Goal: Transaction & Acquisition: Purchase product/service

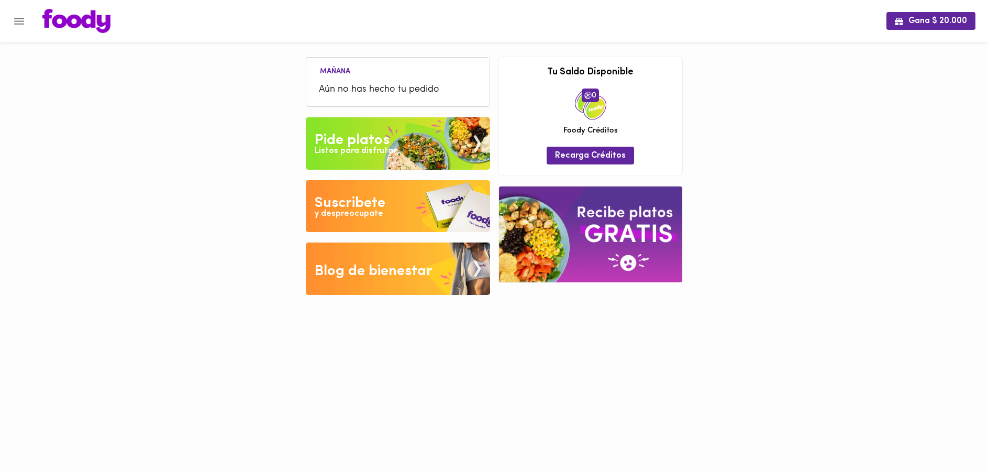
click at [366, 146] on div "Listos para disfrutar" at bounding box center [356, 151] width 82 height 12
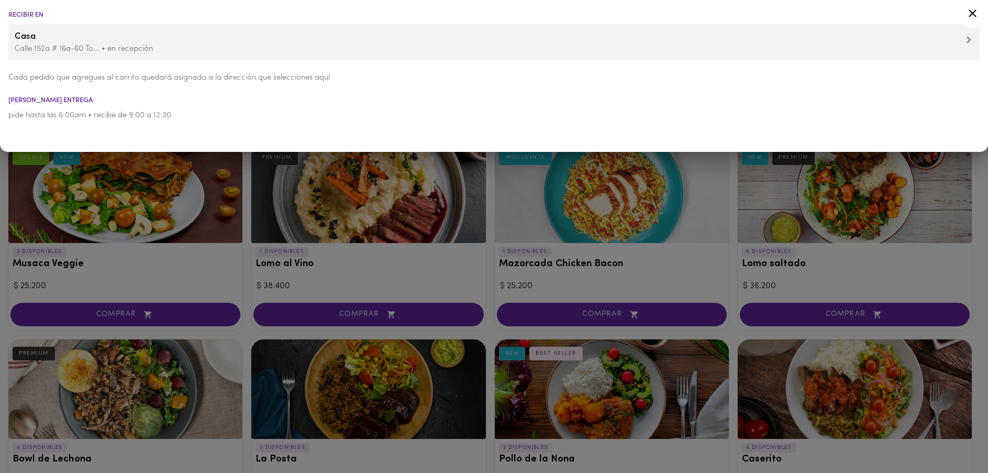
click at [170, 231] on div at bounding box center [494, 236] width 988 height 473
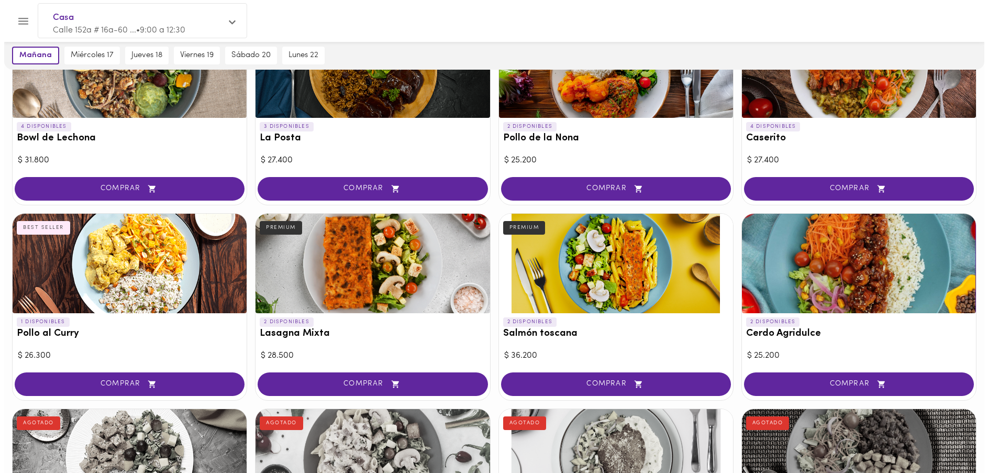
scroll to position [326, 0]
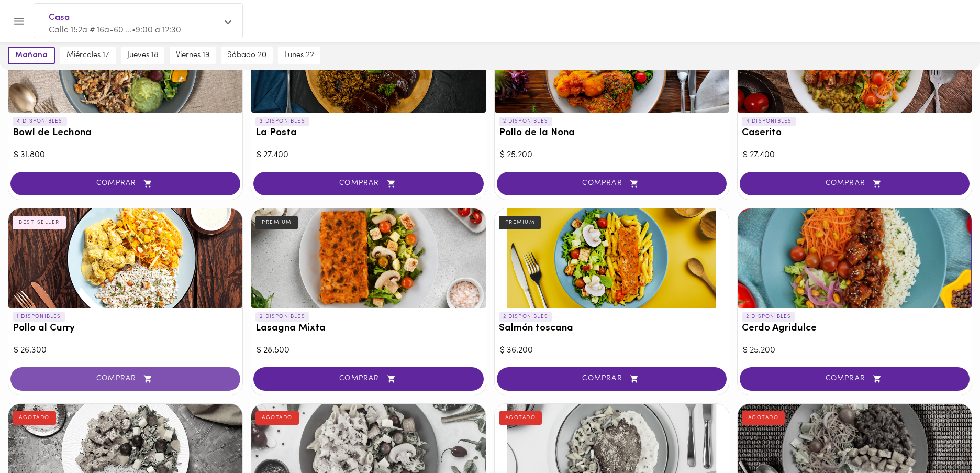
click at [137, 375] on span "COMPRAR" at bounding box center [126, 378] width 204 height 9
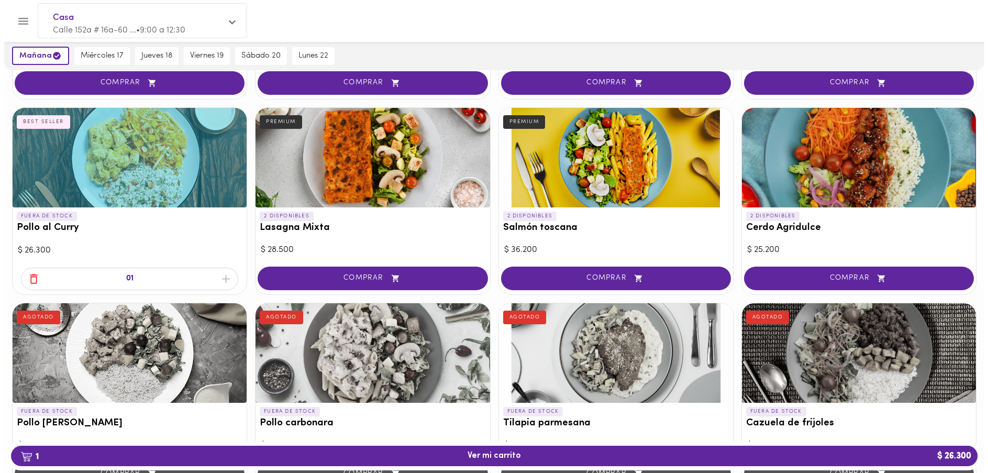
scroll to position [427, 0]
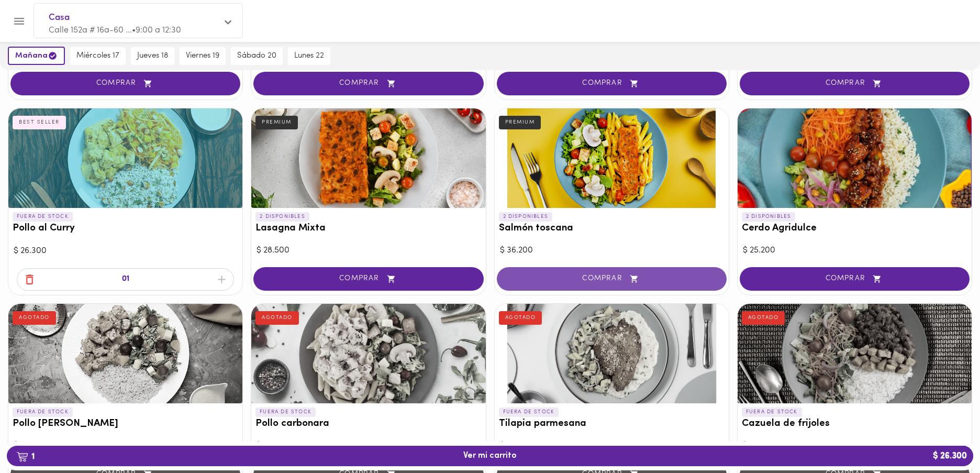
click at [546, 284] on button "COMPRAR" at bounding box center [612, 279] width 230 height 24
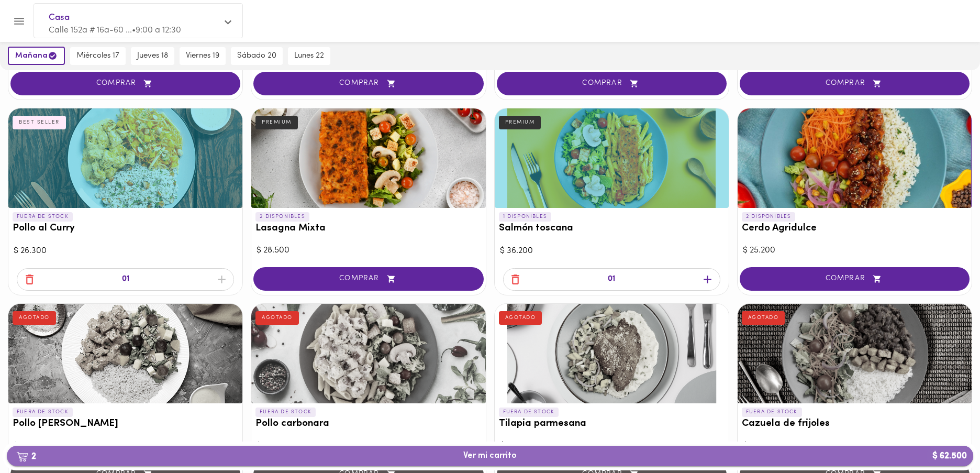
click at [497, 453] on span "2 Ver mi carrito $ 62.500" at bounding box center [489, 456] width 53 height 10
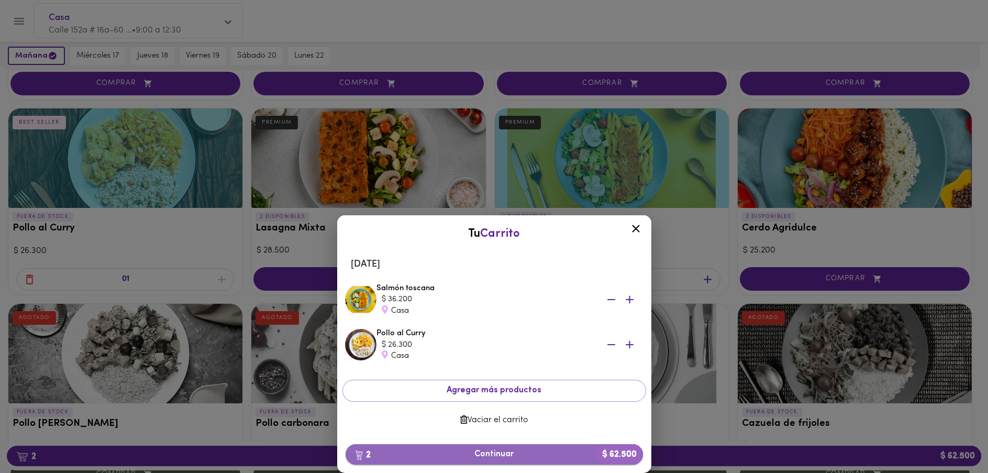
click at [485, 455] on span "2 Continuar $ 62.500" at bounding box center [494, 454] width 281 height 10
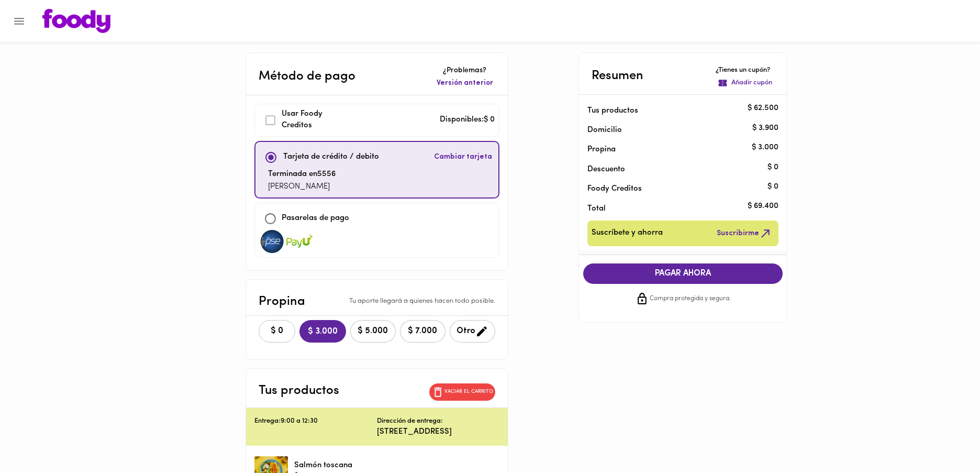
click at [273, 334] on span "$ 0" at bounding box center [276, 331] width 23 height 10
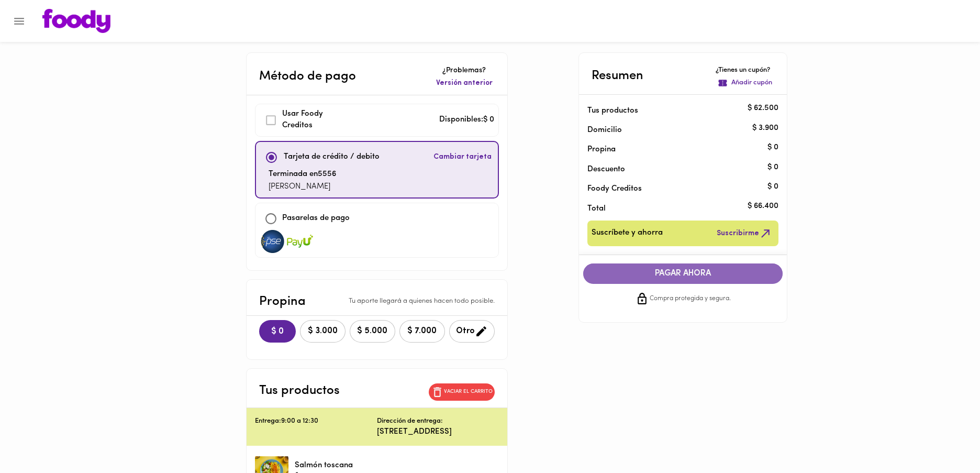
click at [650, 274] on span "PAGAR AHORA" at bounding box center [683, 274] width 179 height 10
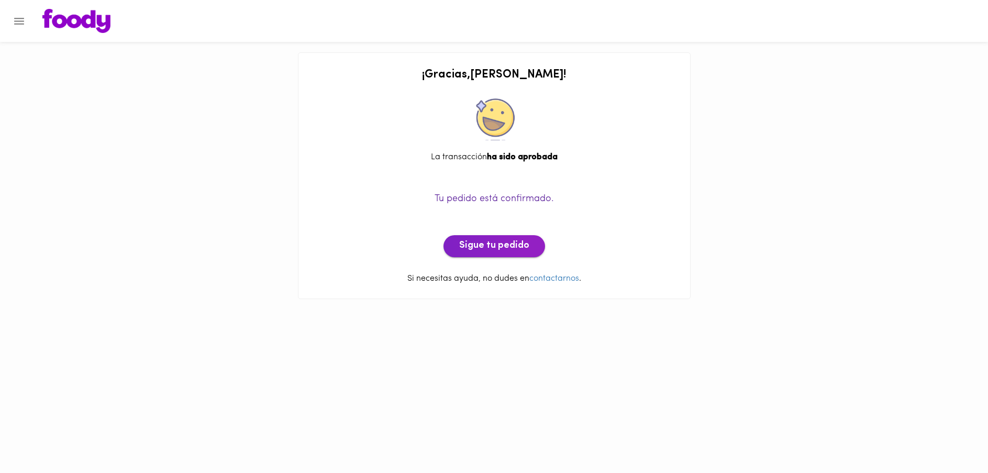
click at [486, 254] on button "Sigue tu pedido" at bounding box center [495, 246] width 102 height 22
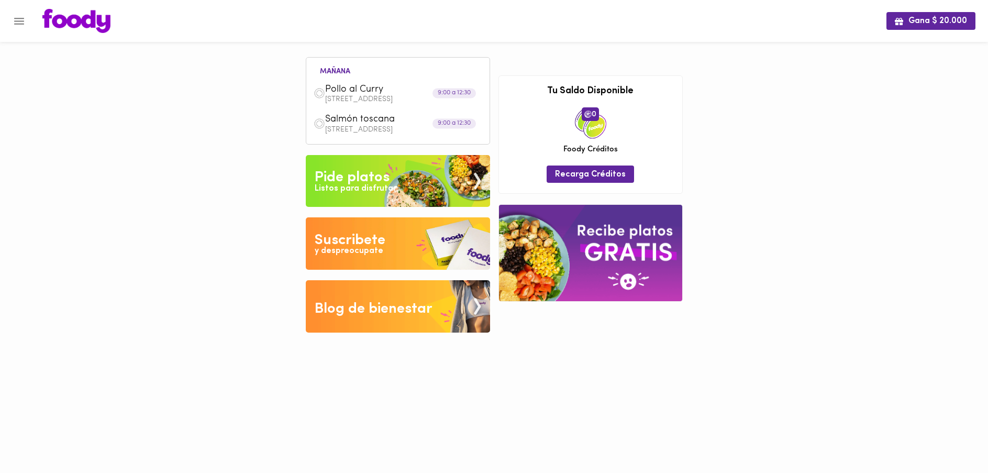
click at [356, 182] on div "Pide platos" at bounding box center [352, 177] width 75 height 21
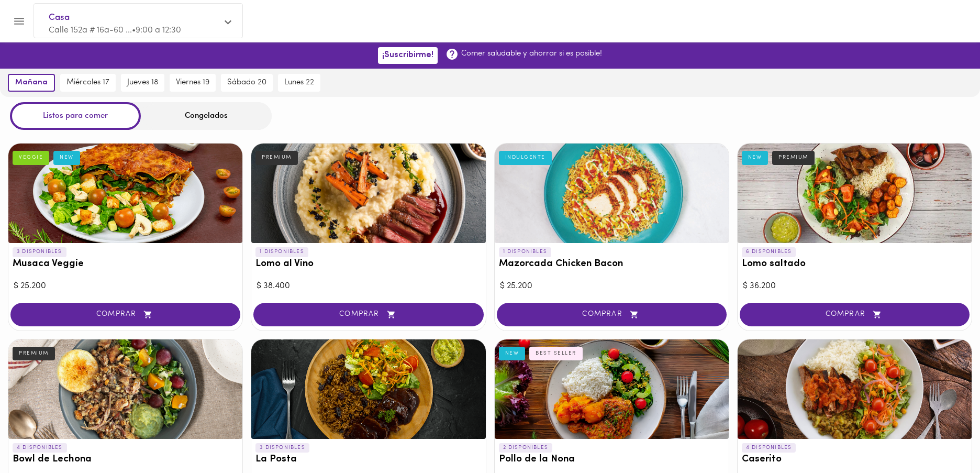
click at [96, 32] on span "Calle 152a # 16a-60 ... • 9:00 a 12:30" at bounding box center [115, 30] width 132 height 8
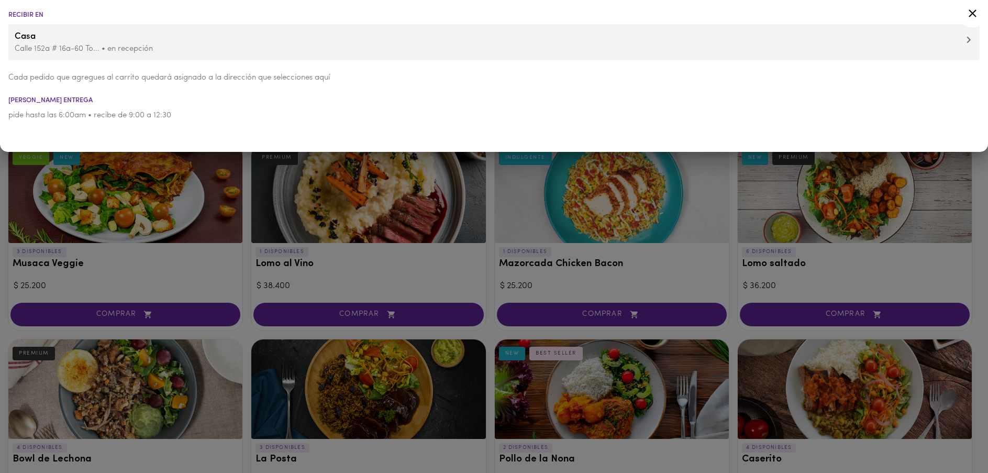
click at [50, 46] on p "Calle 152a # 16a-60 To... • en recepción" at bounding box center [494, 48] width 959 height 11
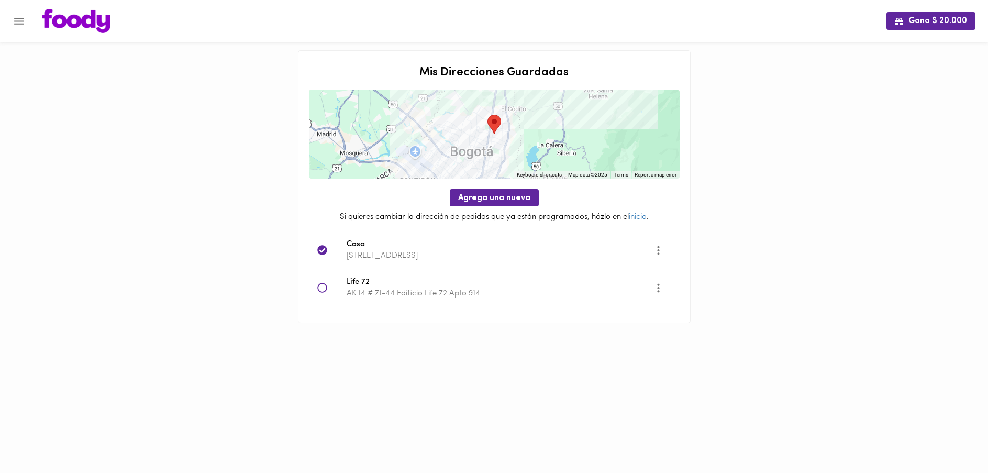
click at [324, 291] on icon at bounding box center [322, 288] width 10 height 10
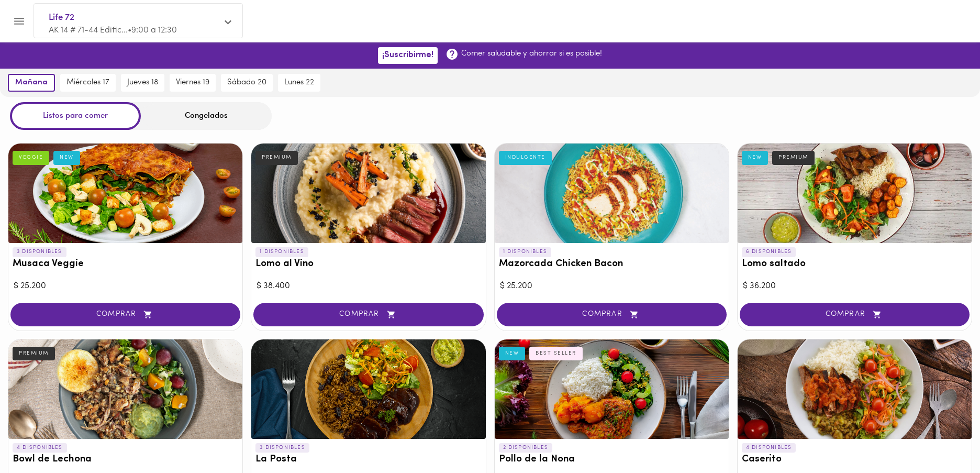
click at [64, 32] on span "AK 14 # 71-44 Edific... • 9:00 a 12:30" at bounding box center [113, 30] width 128 height 8
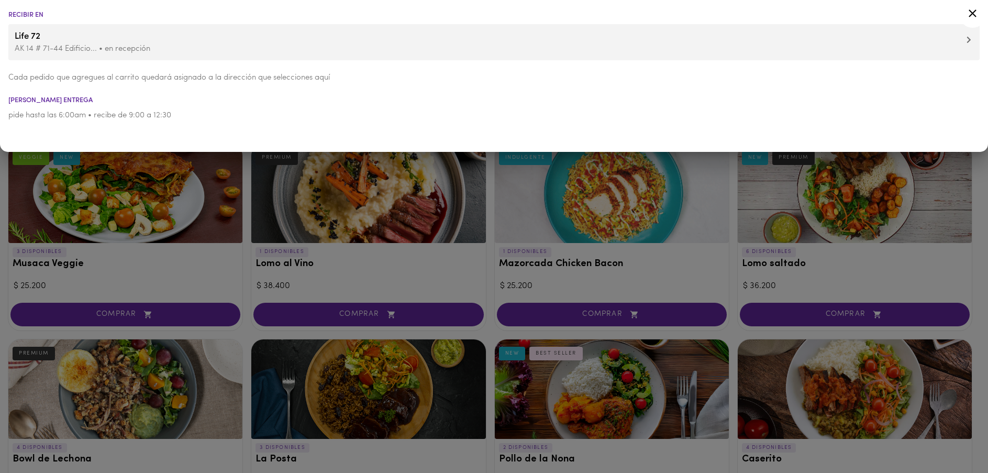
click at [52, 51] on p "AK 14 # 71-44 Edificio... • en recepción" at bounding box center [494, 48] width 959 height 11
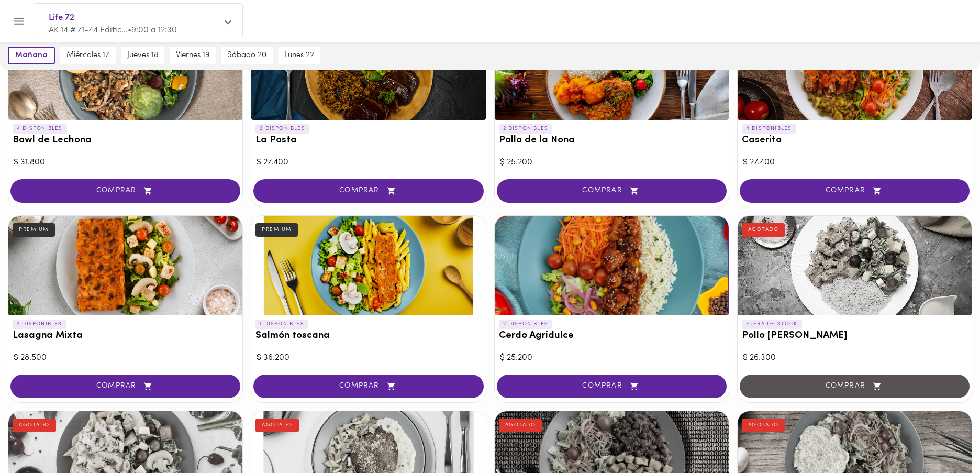
scroll to position [329, 0]
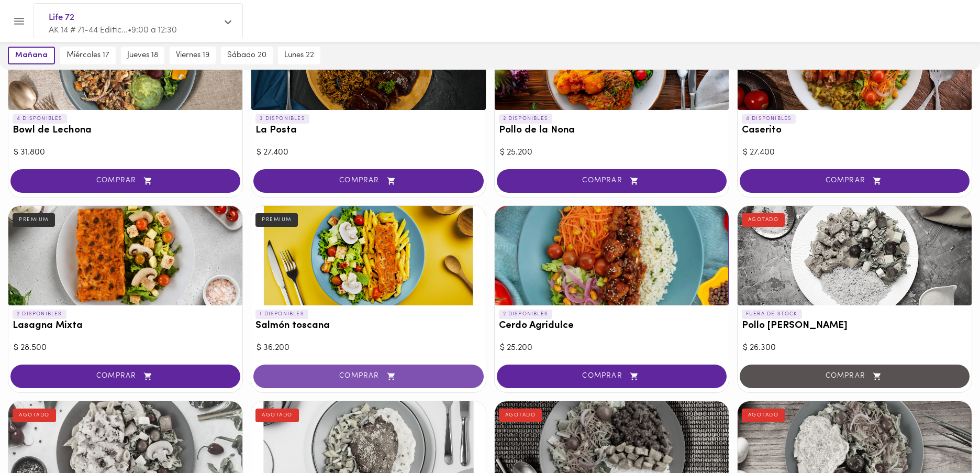
click at [341, 374] on span "COMPRAR" at bounding box center [369, 376] width 204 height 9
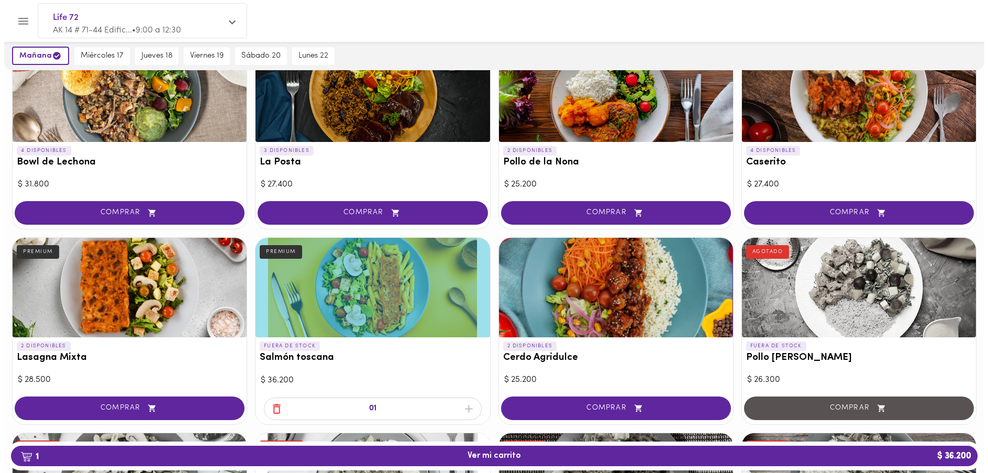
scroll to position [314, 0]
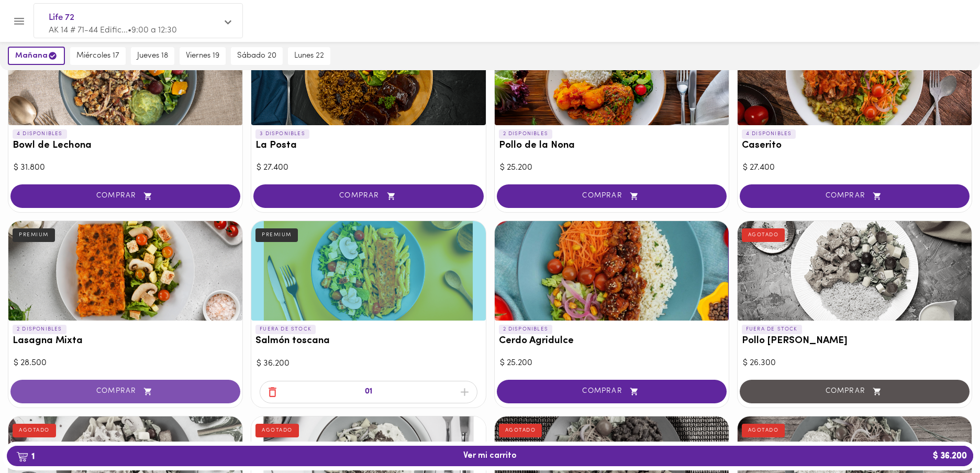
click at [121, 388] on span "COMPRAR" at bounding box center [126, 391] width 204 height 9
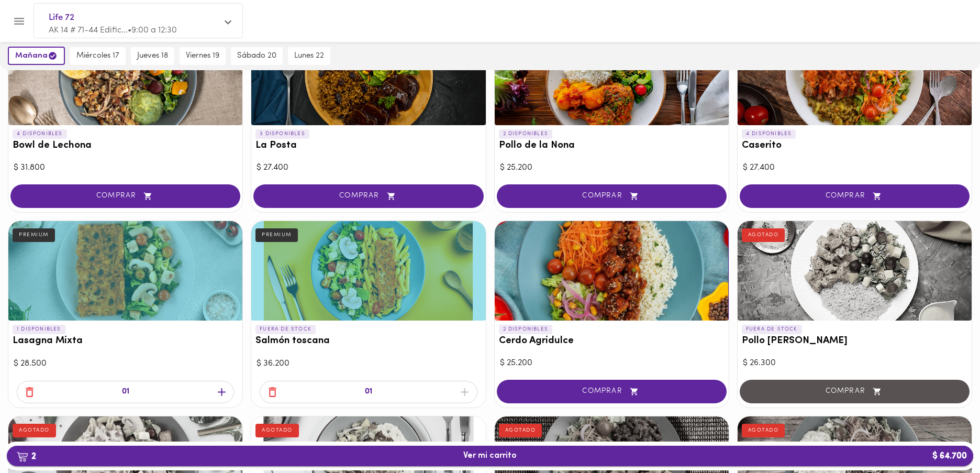
click at [488, 454] on span "2 Ver mi carrito $ 64.700" at bounding box center [489, 456] width 53 height 10
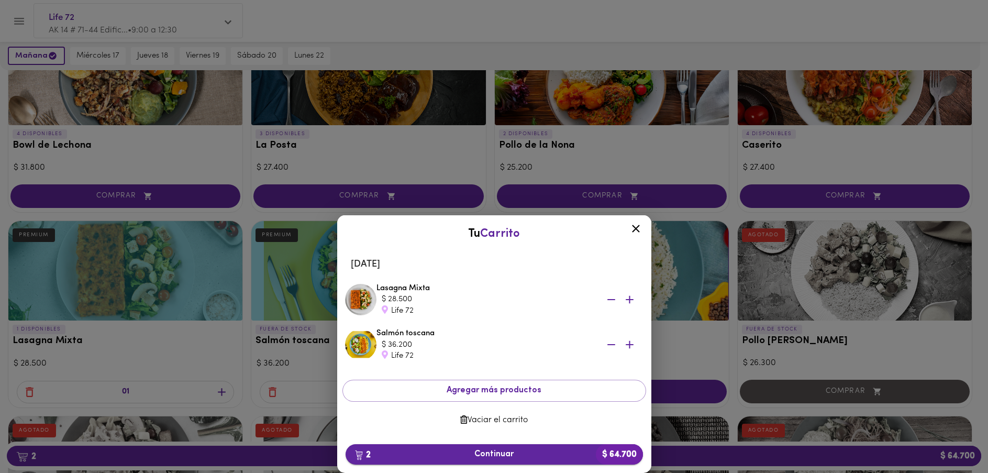
click at [483, 449] on span "2 Continuar $ 64.700" at bounding box center [494, 454] width 281 height 10
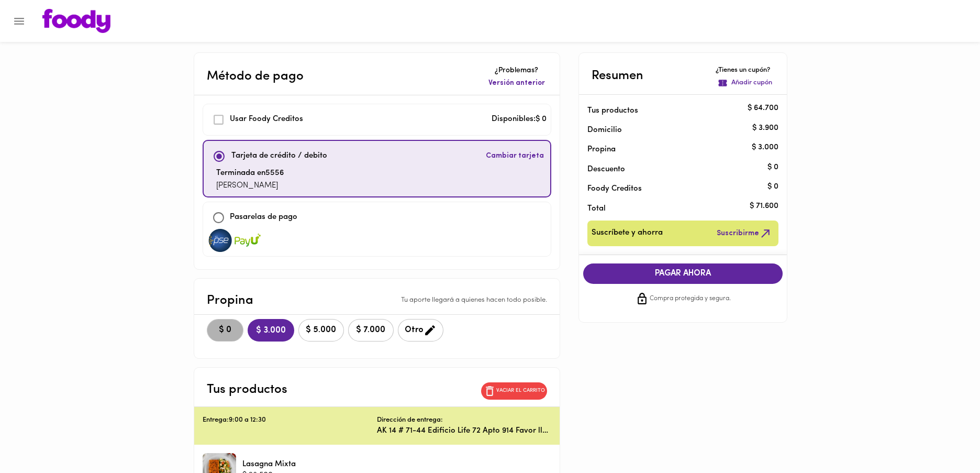
click at [230, 327] on span "$ 0" at bounding box center [225, 330] width 23 height 10
click at [508, 154] on span "Cambiar tarjeta" at bounding box center [515, 156] width 58 height 10
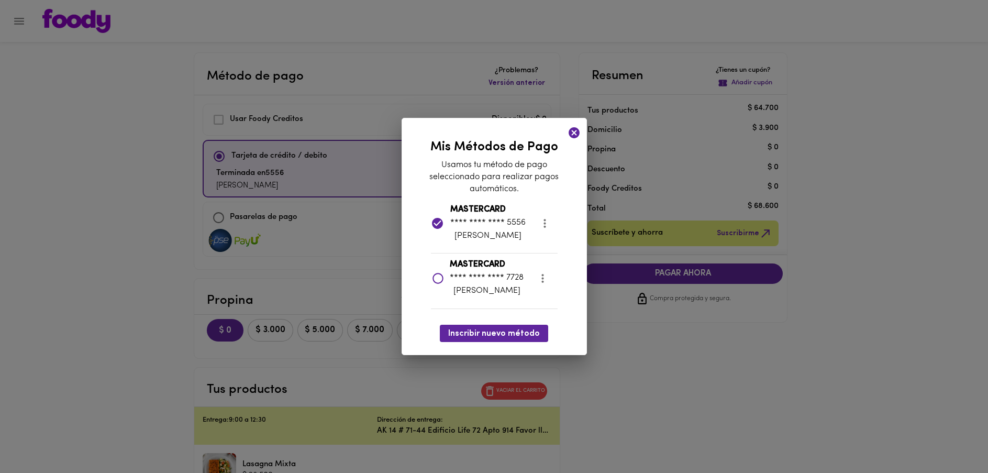
click at [439, 280] on icon at bounding box center [438, 278] width 11 height 11
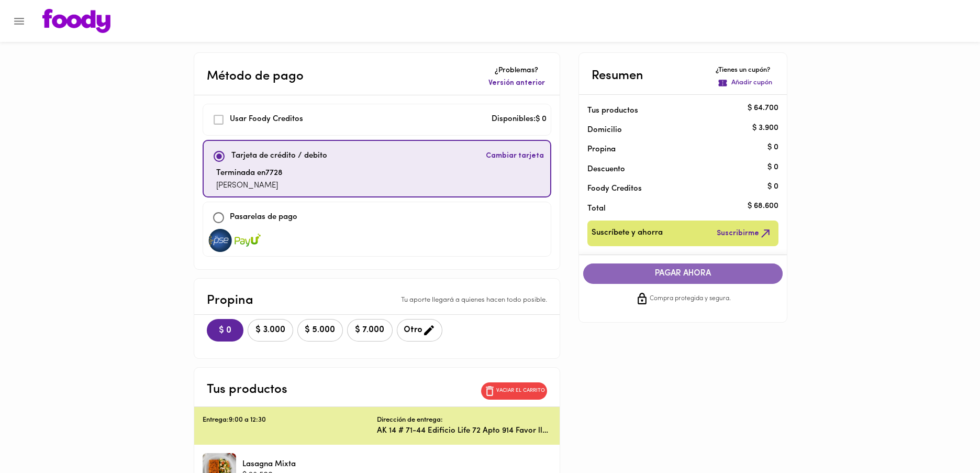
click at [680, 279] on button "PAGAR AHORA" at bounding box center [683, 273] width 200 height 20
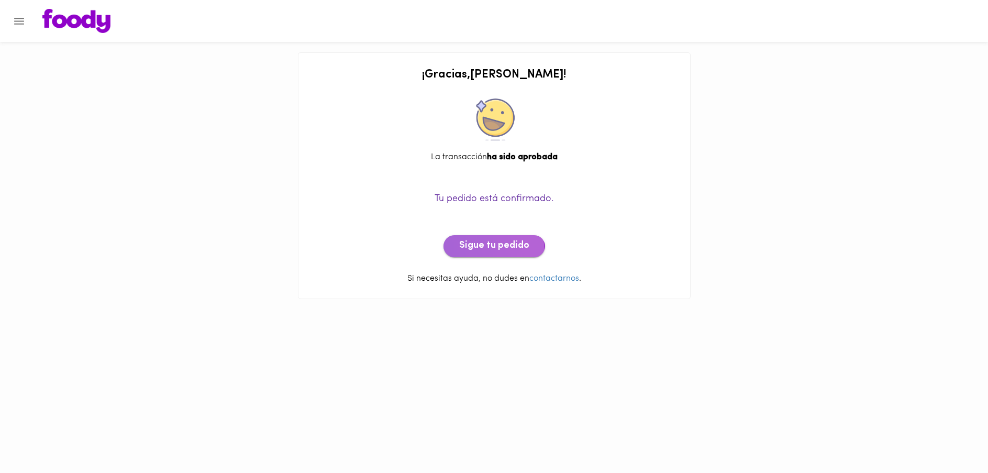
click at [473, 252] on button "Sigue tu pedido" at bounding box center [495, 246] width 102 height 22
